Goal: Transaction & Acquisition: Purchase product/service

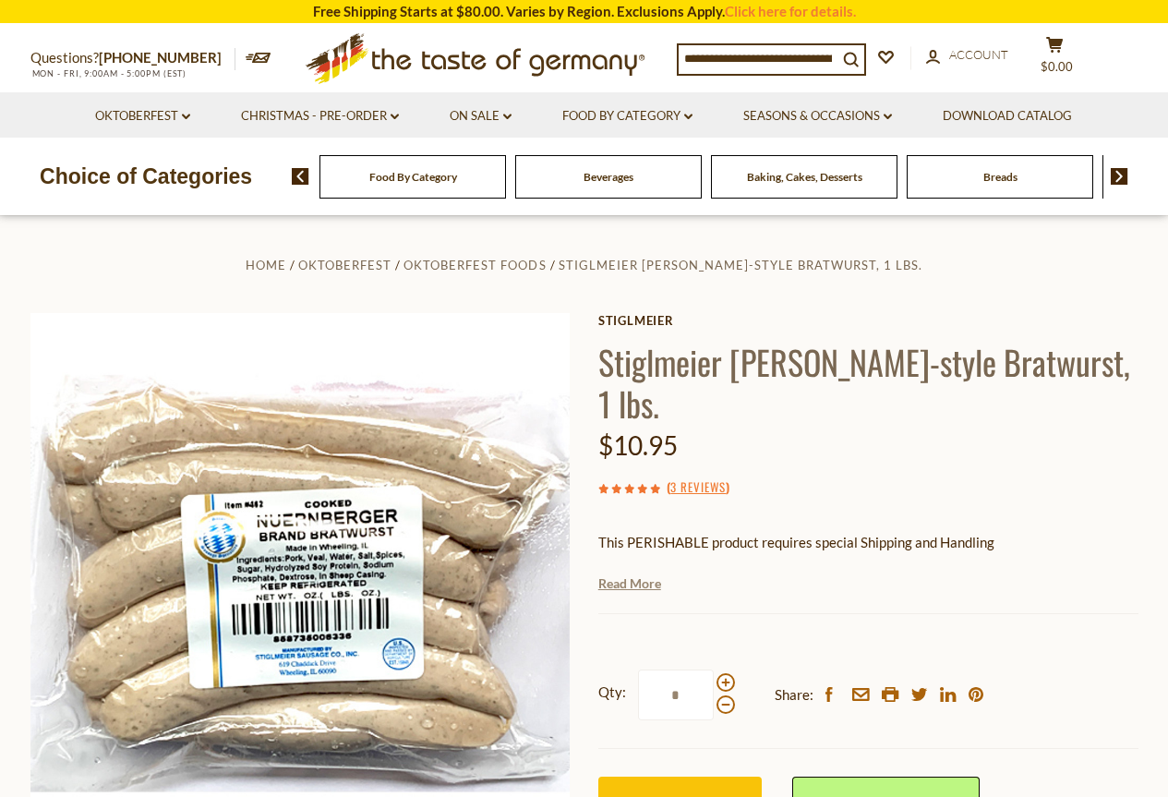
click at [625, 585] on link "Read More" at bounding box center [629, 583] width 63 height 18
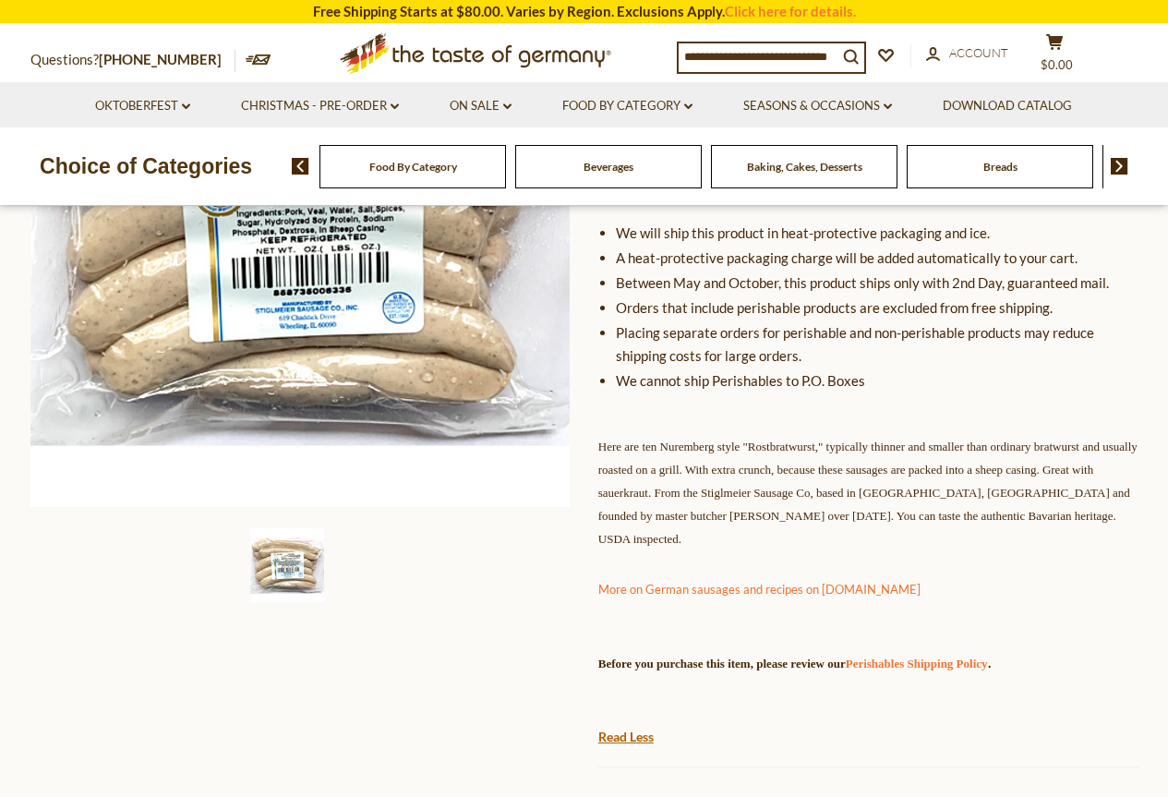
scroll to position [462, 0]
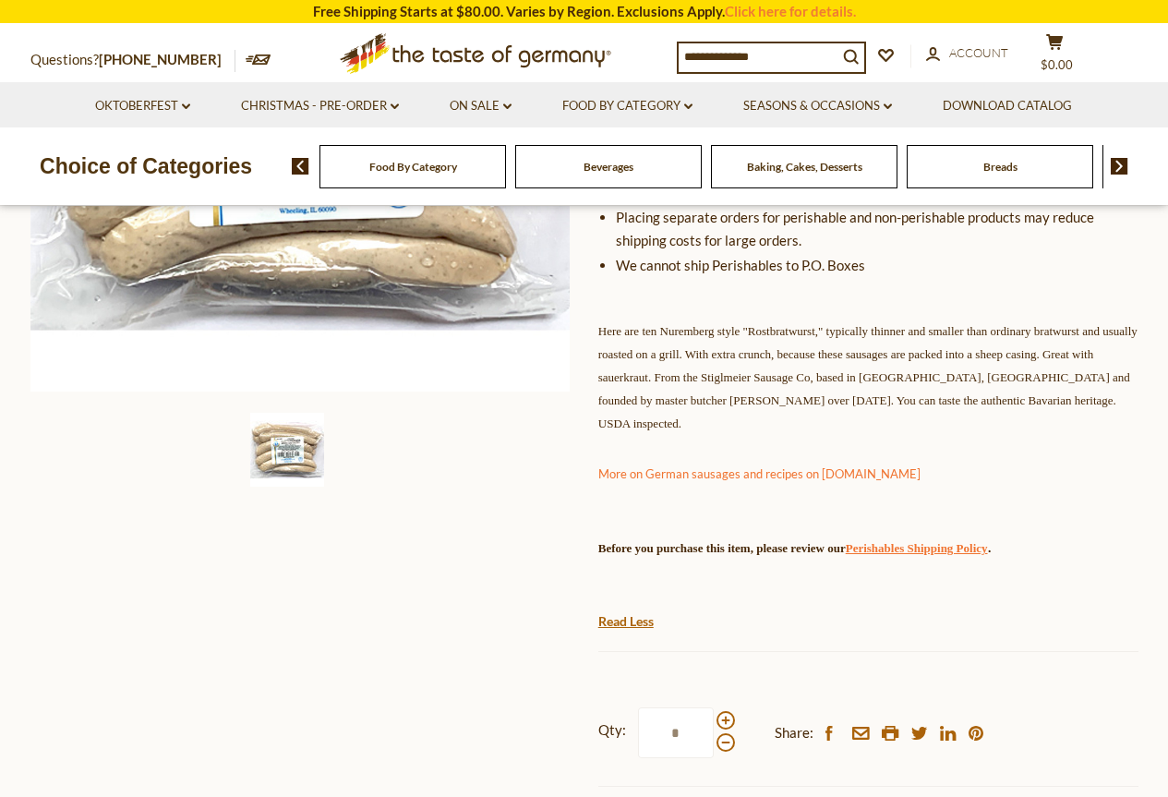
click at [988, 545] on link "Perishables Shipping Policy" at bounding box center [917, 548] width 142 height 14
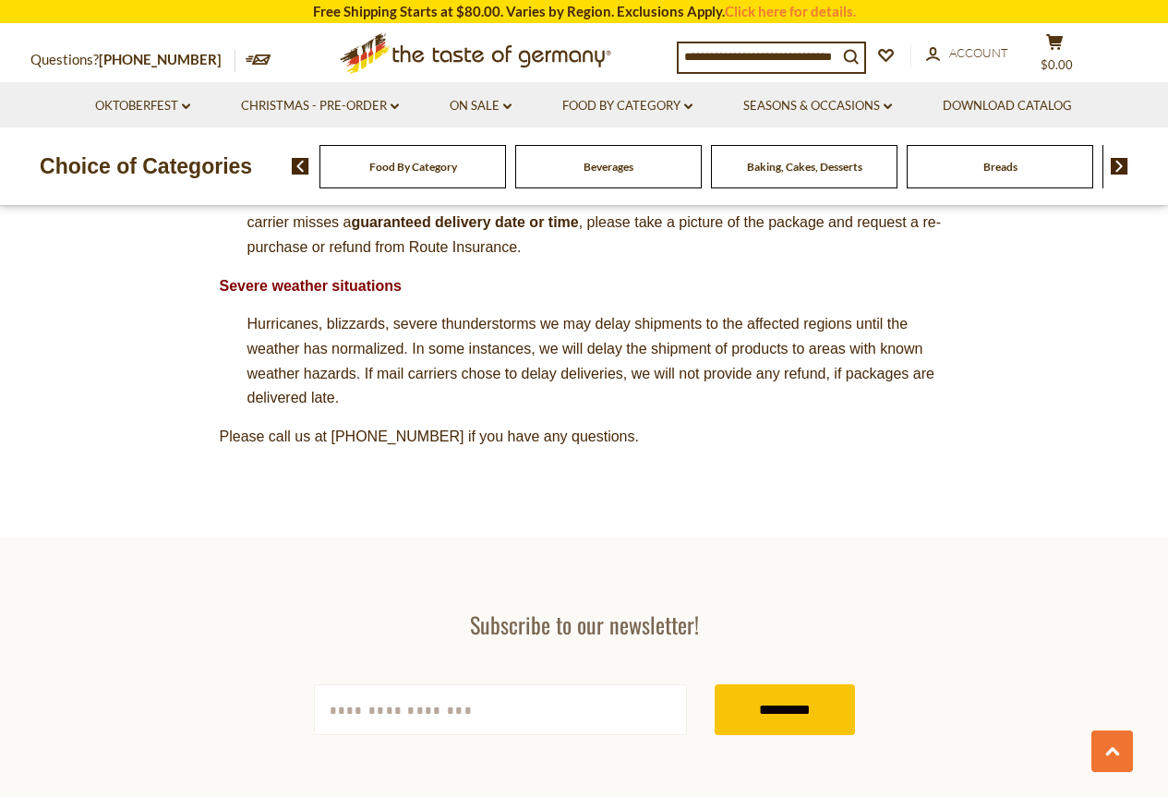
scroll to position [1847, 0]
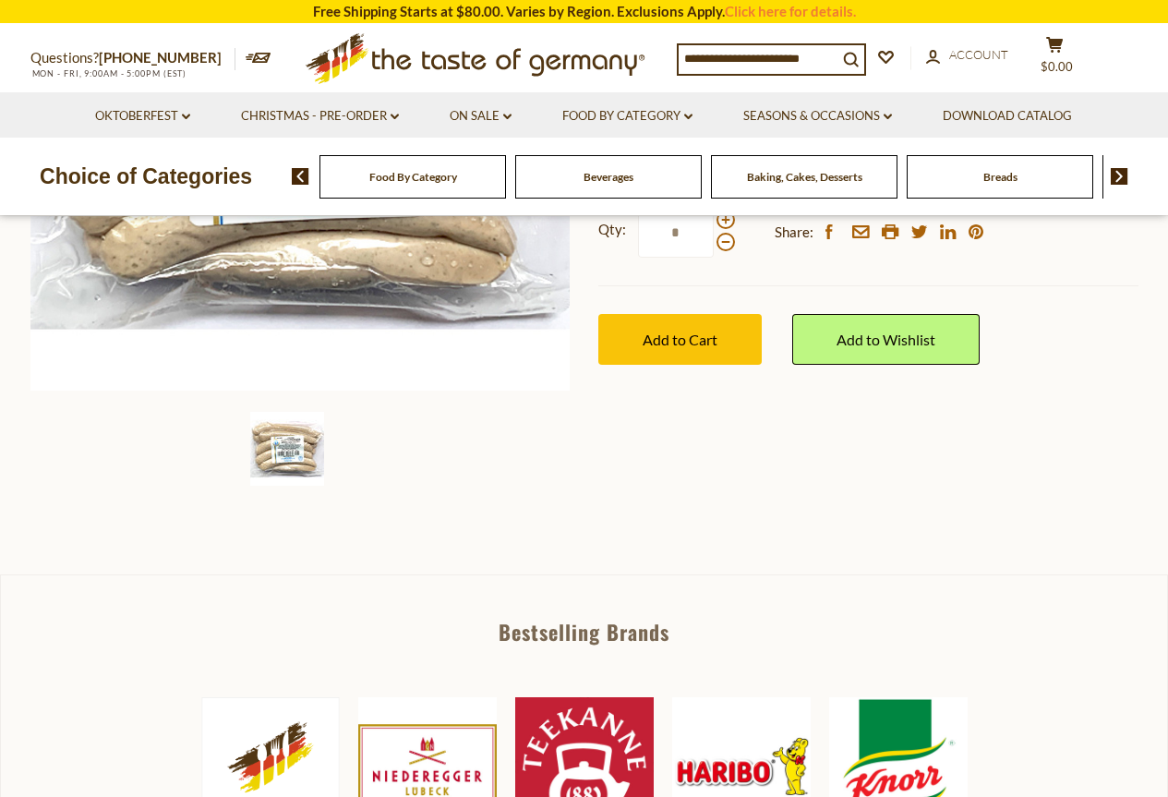
scroll to position [462, 0]
